Goal: Complete application form: Complete application form

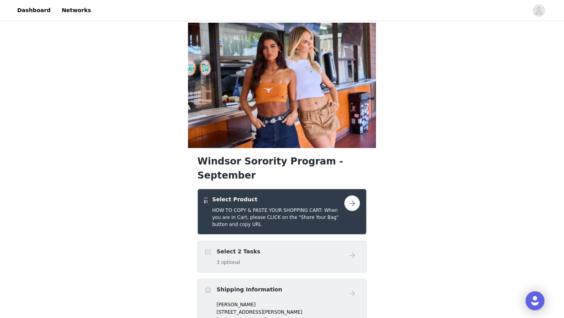
click at [350, 196] on button "button" at bounding box center [353, 204] width 16 height 16
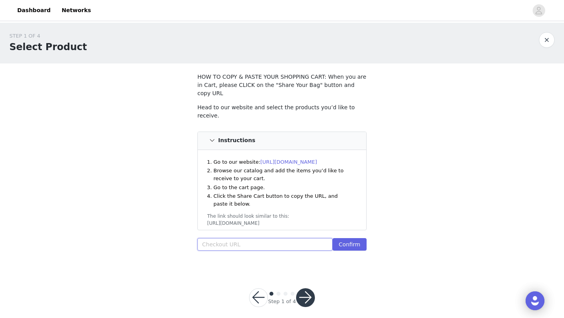
click at [264, 238] on input "text" at bounding box center [265, 244] width 135 height 13
paste input "[URL][DOMAIN_NAME]"
type input "[URL][DOMAIN_NAME]"
click at [360, 238] on button "Confirm" at bounding box center [350, 244] width 34 height 13
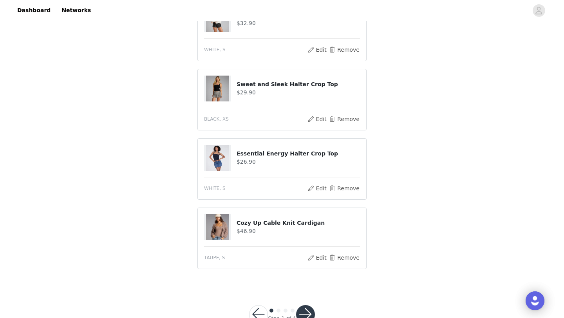
scroll to position [408, 0]
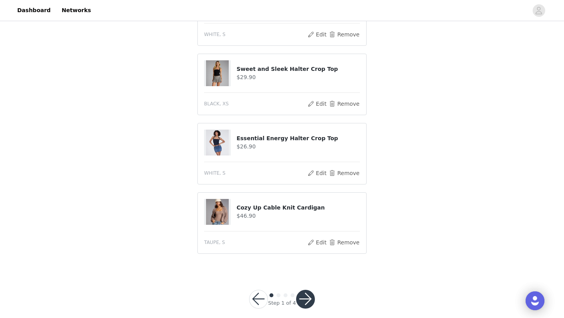
click at [304, 290] on button "button" at bounding box center [305, 299] width 19 height 19
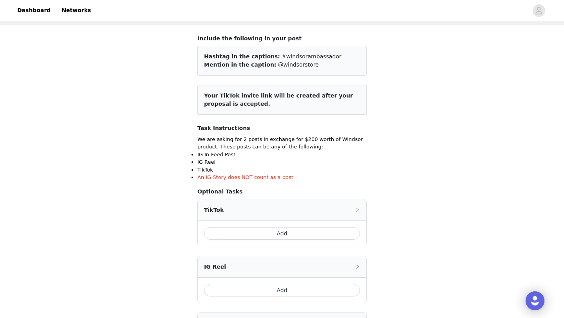
scroll to position [43, 0]
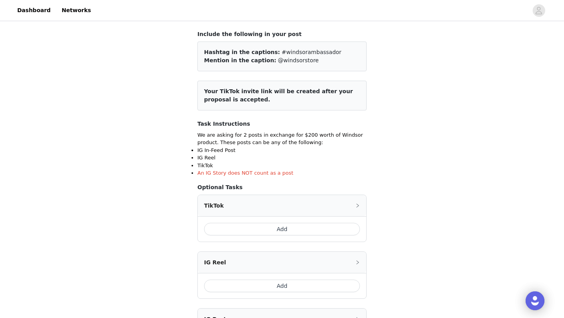
click at [269, 233] on button "Add" at bounding box center [282, 229] width 156 height 13
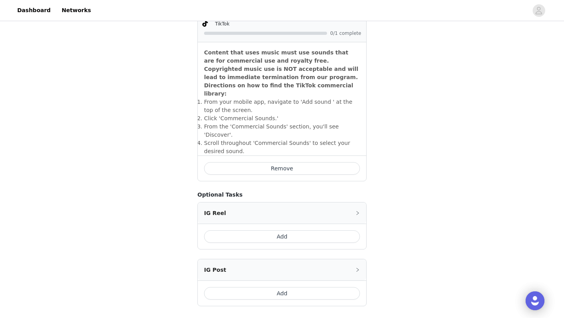
scroll to position [287, 0]
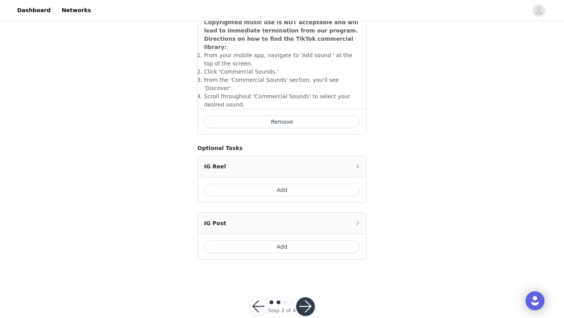
click at [273, 241] on button "Add" at bounding box center [282, 247] width 156 height 13
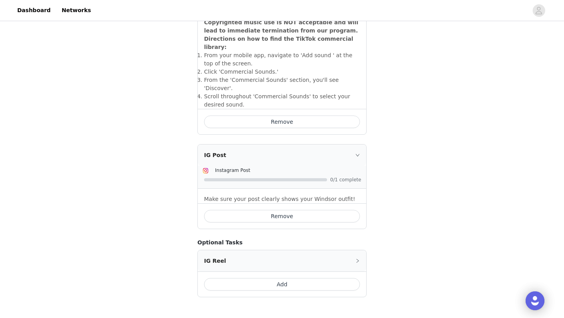
scroll to position [325, 0]
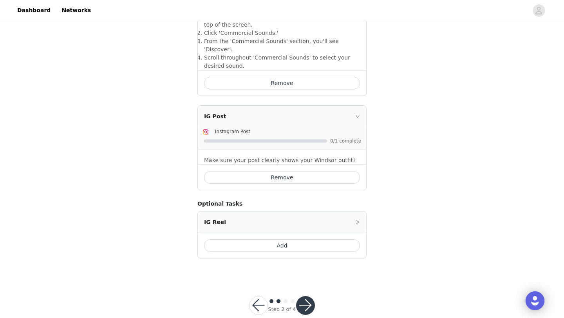
click at [309, 296] on button "button" at bounding box center [305, 305] width 19 height 19
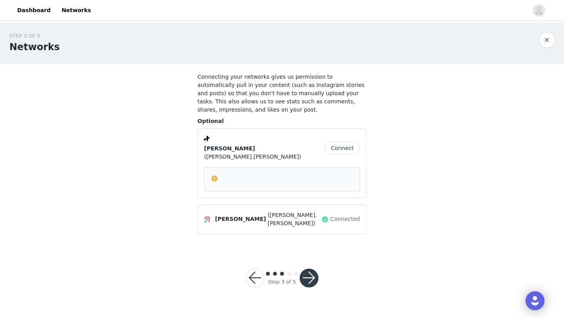
click at [283, 174] on div at bounding box center [282, 178] width 143 height 9
click at [242, 174] on div at bounding box center [282, 178] width 143 height 9
click at [338, 142] on button "Connect" at bounding box center [342, 148] width 35 height 13
click at [342, 142] on button "Connect" at bounding box center [342, 148] width 35 height 13
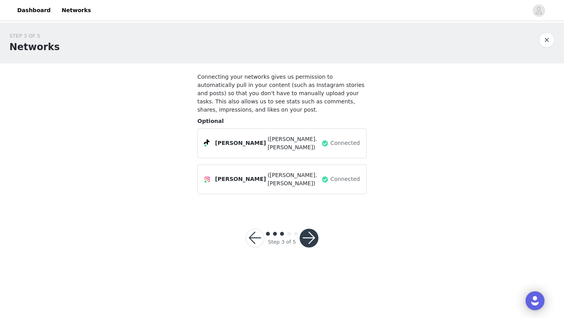
click at [310, 231] on button "button" at bounding box center [309, 238] width 19 height 19
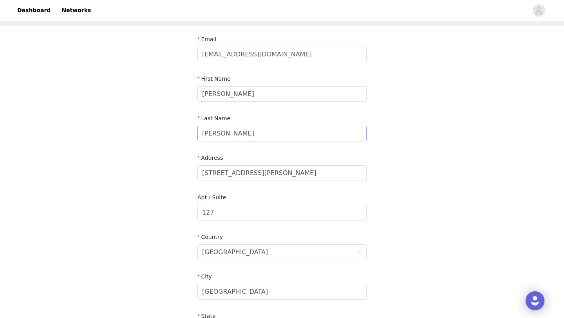
scroll to position [37, 0]
click at [264, 176] on input "[STREET_ADDRESS][PERSON_NAME]" at bounding box center [282, 174] width 169 height 16
type input "[STREET_ADDRESS][PERSON_NAME]"
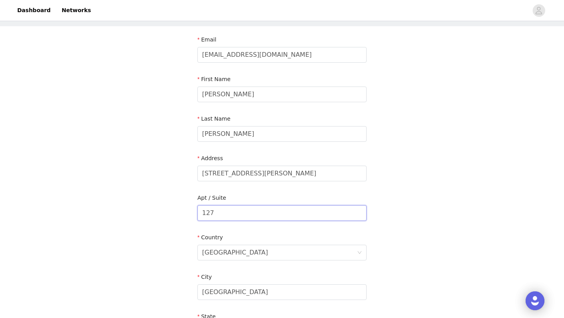
click at [241, 213] on input "127" at bounding box center [282, 213] width 169 height 16
type input "1"
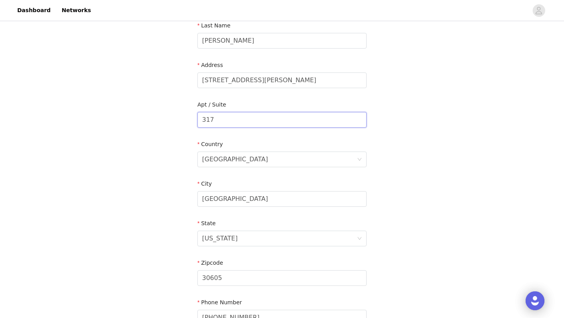
scroll to position [142, 0]
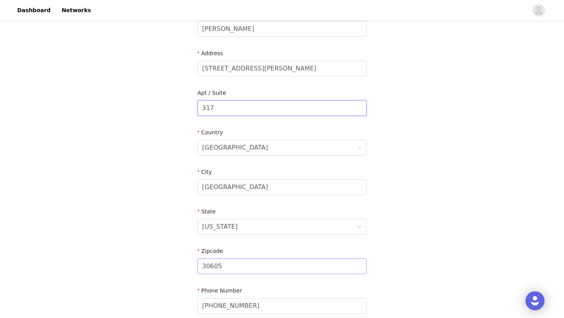
type input "317"
click at [229, 265] on input "30605" at bounding box center [282, 267] width 169 height 16
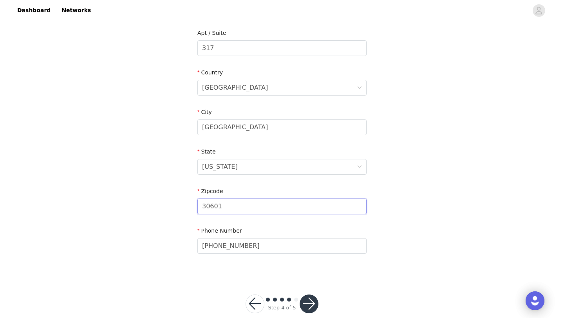
scroll to position [212, 0]
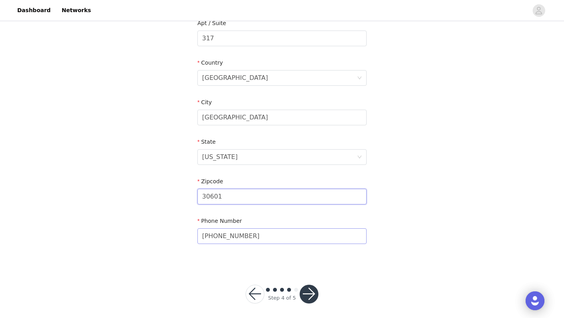
type input "30601"
click at [238, 235] on input "[PHONE_NUMBER]" at bounding box center [282, 237] width 169 height 16
type input "7702830473"
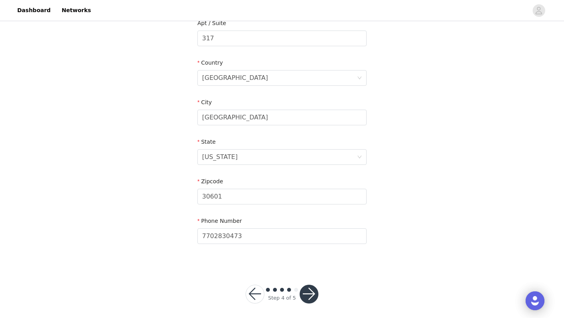
click at [309, 297] on button "button" at bounding box center [309, 294] width 19 height 19
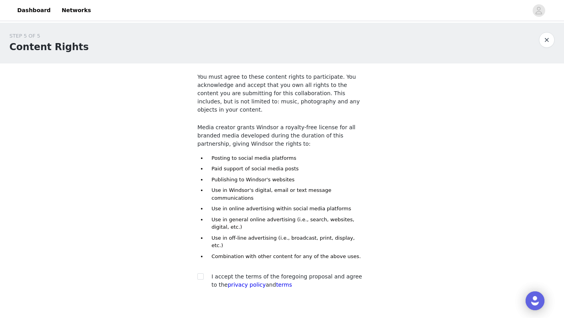
scroll to position [26, 0]
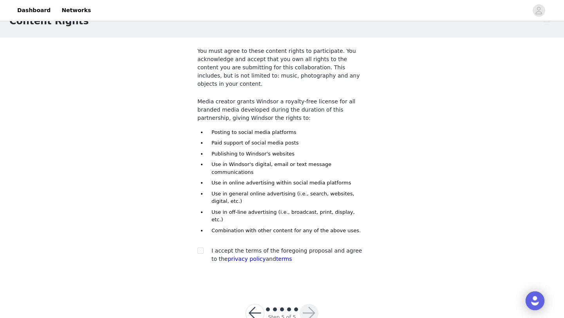
click at [198, 222] on div "You must agree to these content rights to participate. You acknowledge and acce…" at bounding box center [282, 157] width 169 height 220
click at [199, 248] on span at bounding box center [201, 251] width 6 height 6
click at [199, 248] on input "checkbox" at bounding box center [200, 250] width 5 height 5
checkbox input "true"
click at [308, 304] on button "button" at bounding box center [309, 313] width 19 height 19
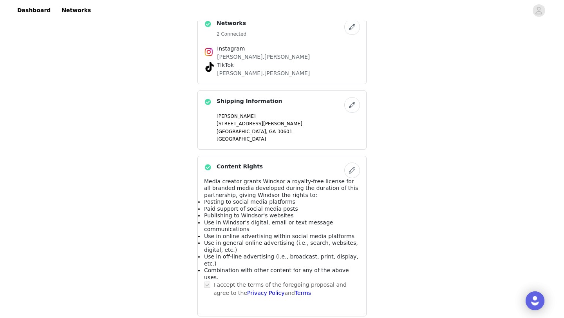
scroll to position [498, 0]
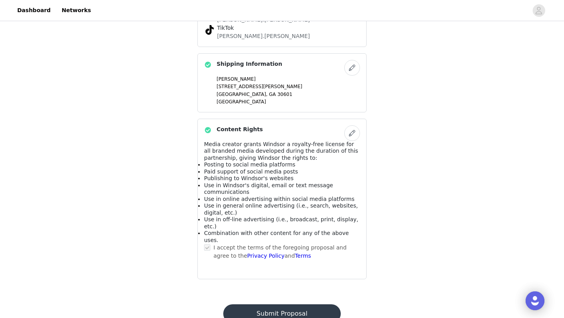
click at [307, 305] on button "Submit Proposal" at bounding box center [281, 314] width 117 height 19
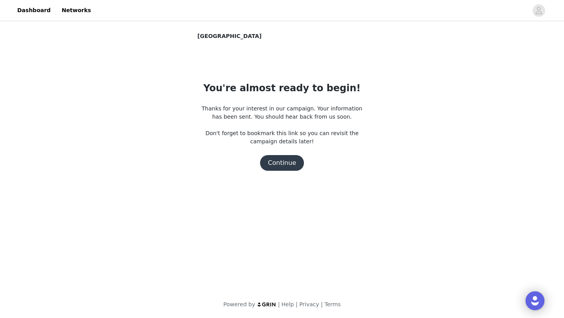
scroll to position [0, 0]
click at [281, 165] on button "Continue" at bounding box center [282, 163] width 44 height 16
